Goal: Information Seeking & Learning: Learn about a topic

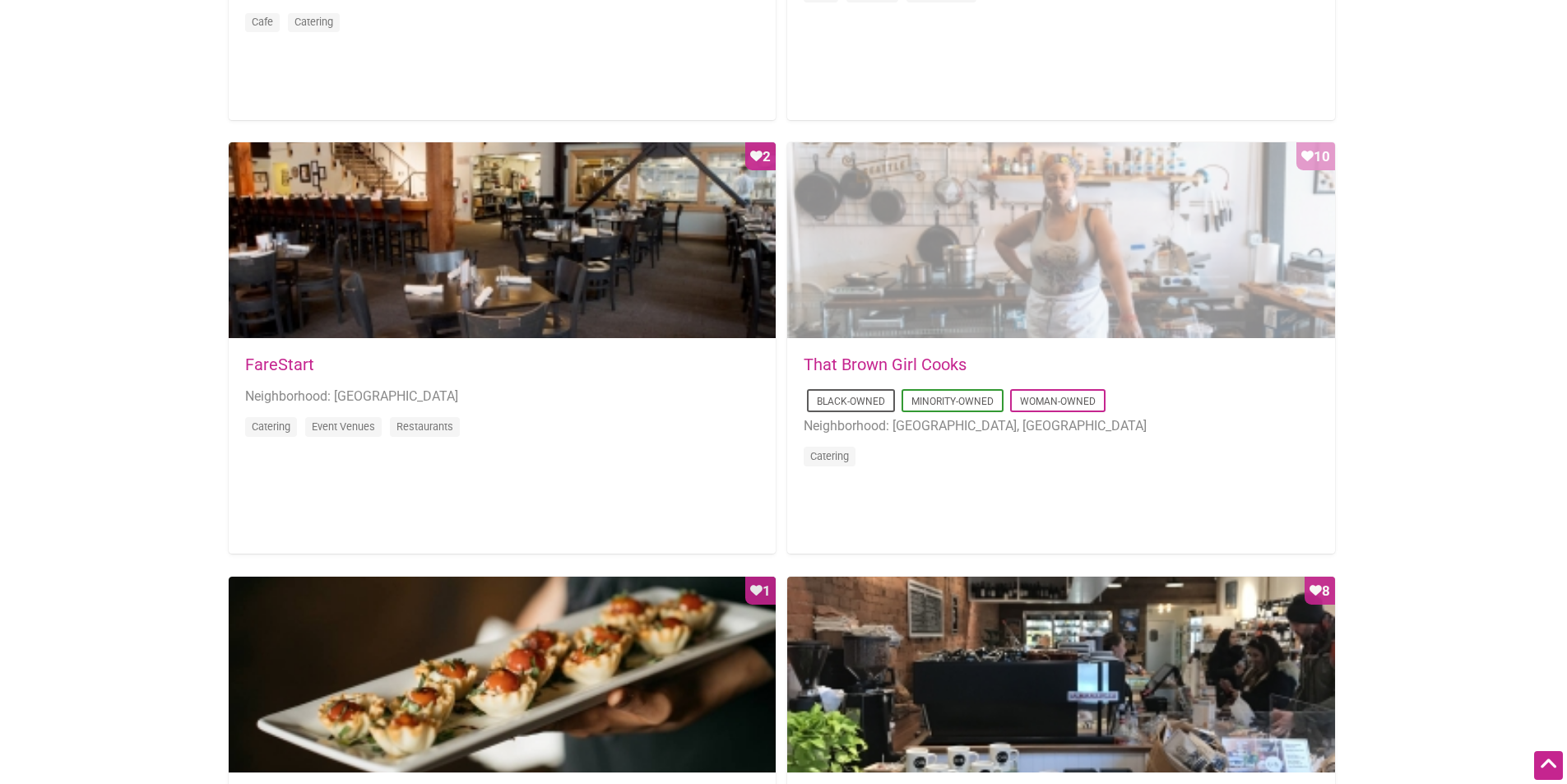
scroll to position [1919, 0]
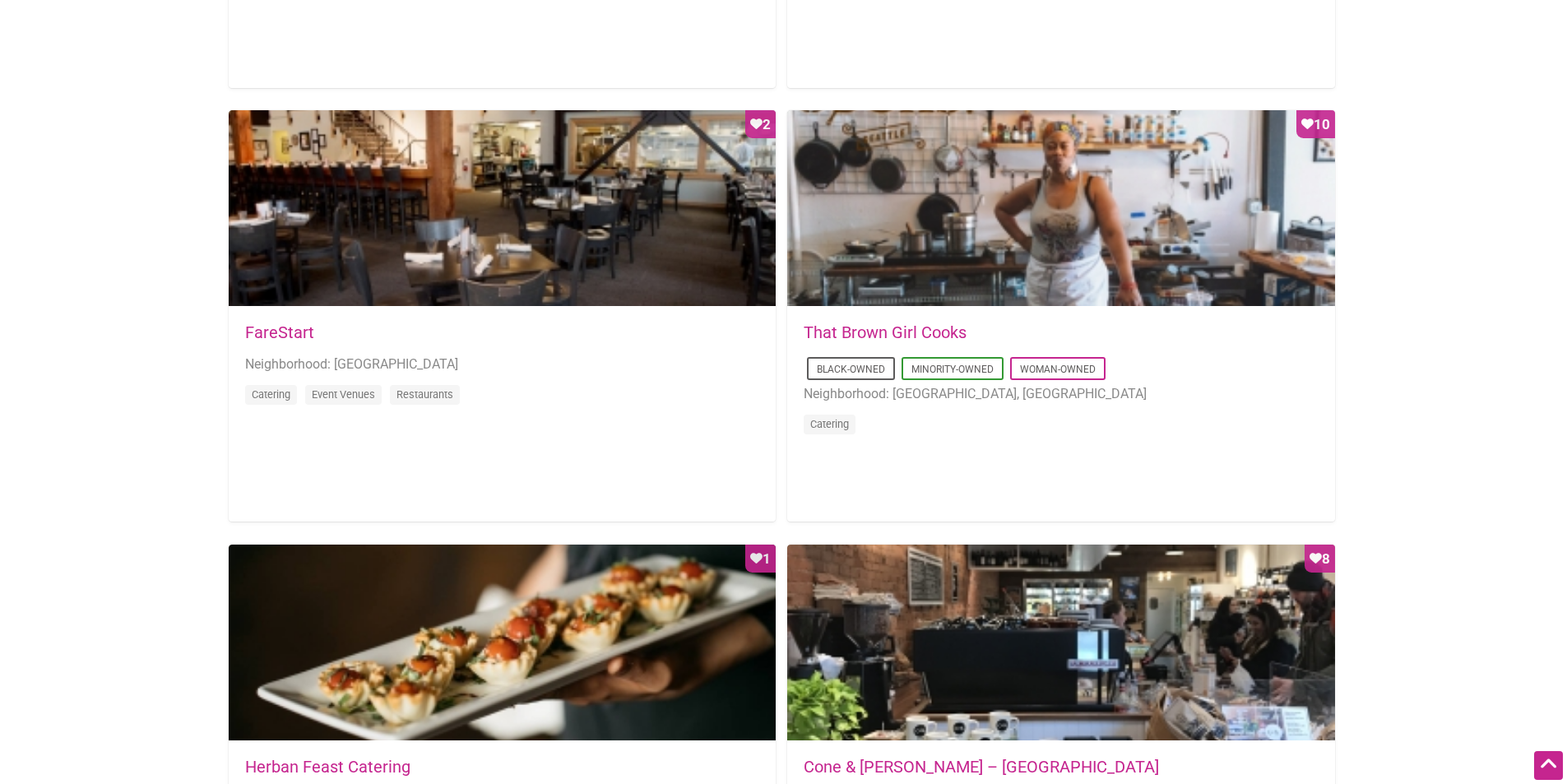
click at [272, 325] on link "FareStart" at bounding box center [279, 332] width 69 height 20
